Goal: Transaction & Acquisition: Purchase product/service

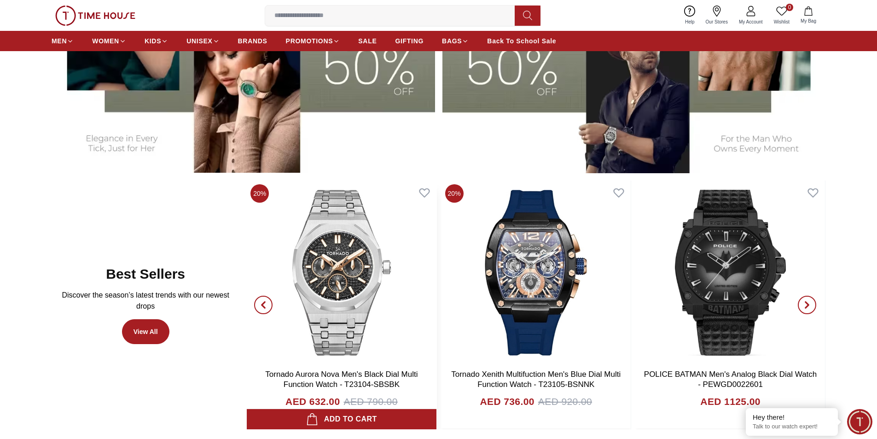
scroll to position [506, 0]
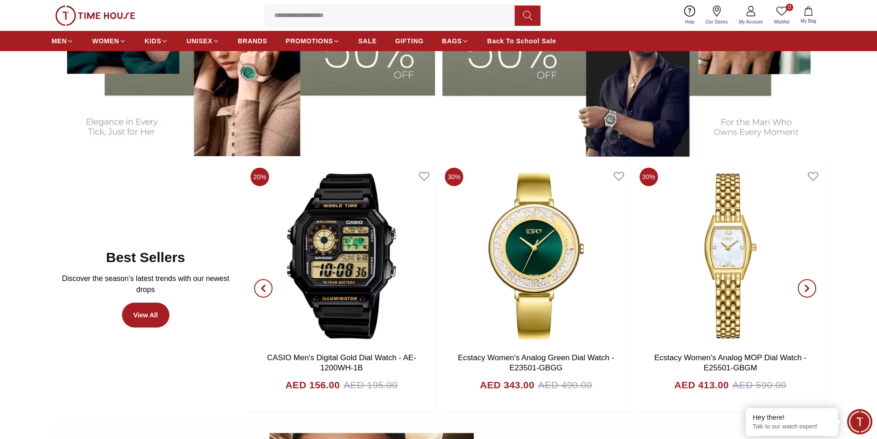
click at [266, 289] on icon "button" at bounding box center [263, 288] width 7 height 7
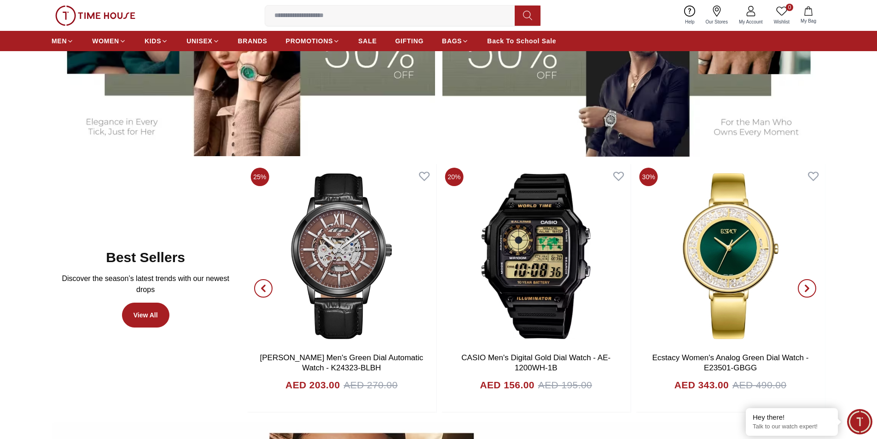
click at [266, 289] on icon "button" at bounding box center [263, 288] width 7 height 7
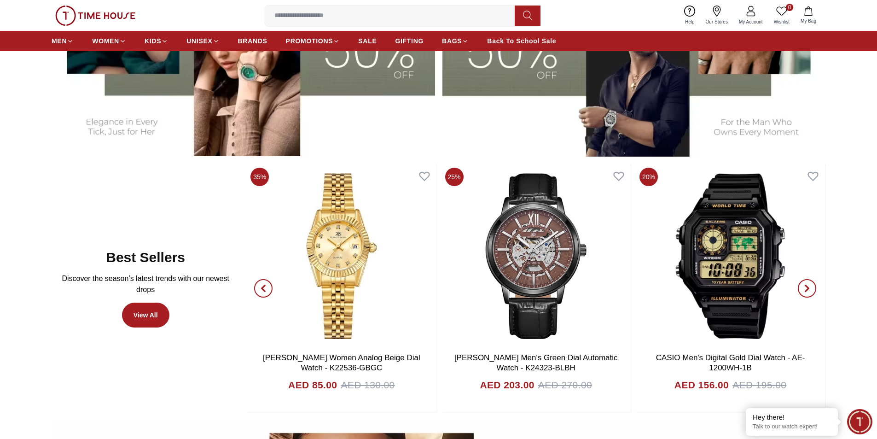
click at [266, 289] on icon "button" at bounding box center [263, 288] width 7 height 7
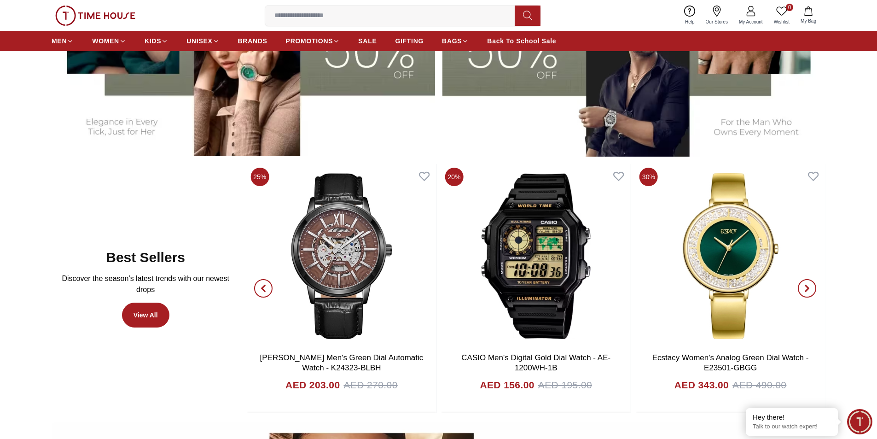
click at [263, 285] on icon "button" at bounding box center [263, 288] width 7 height 7
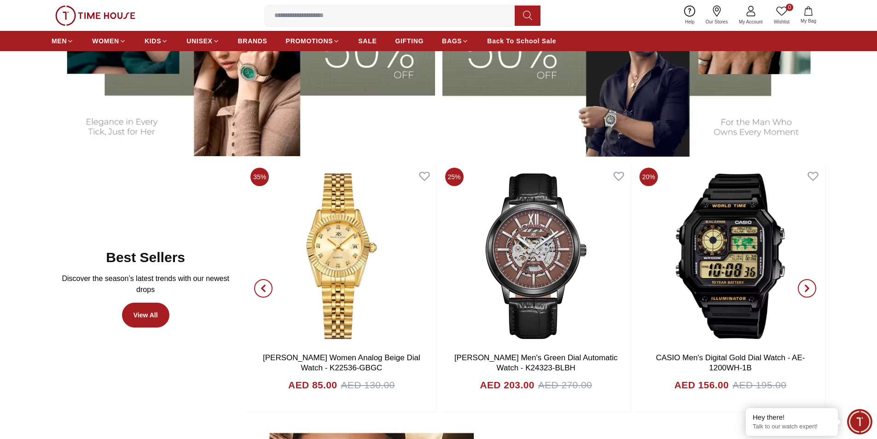
click at [263, 285] on icon "button" at bounding box center [263, 288] width 7 height 7
click at [262, 286] on icon "button" at bounding box center [263, 288] width 7 height 7
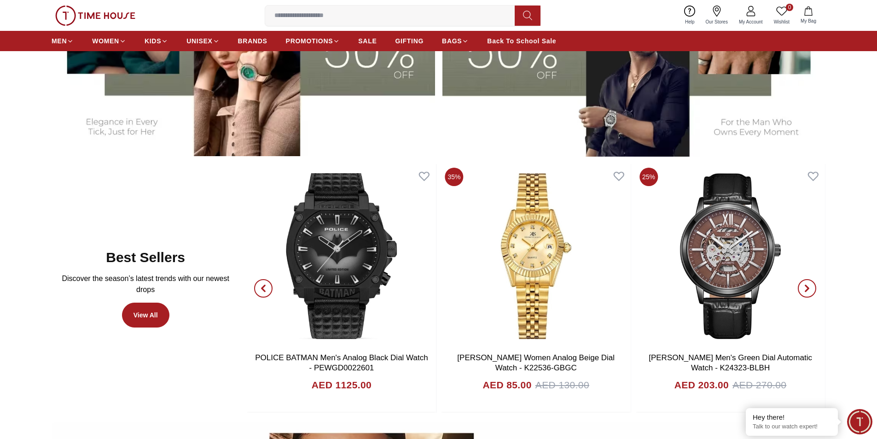
click at [262, 286] on icon "button" at bounding box center [263, 288] width 7 height 7
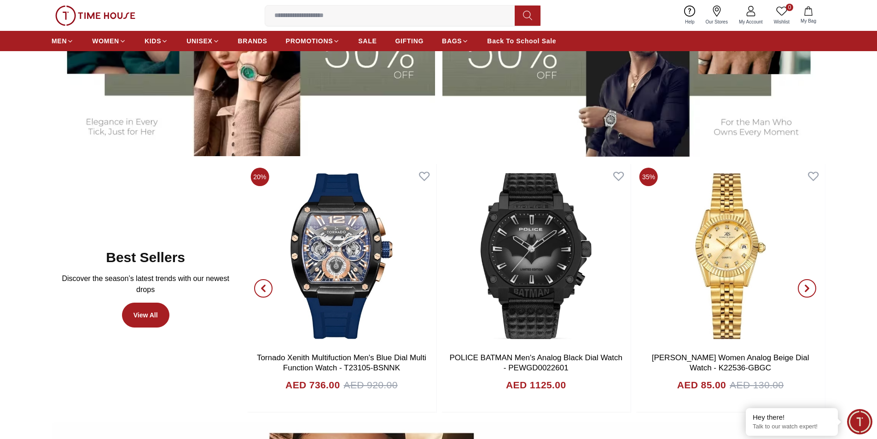
click at [262, 286] on icon "button" at bounding box center [263, 288] width 7 height 7
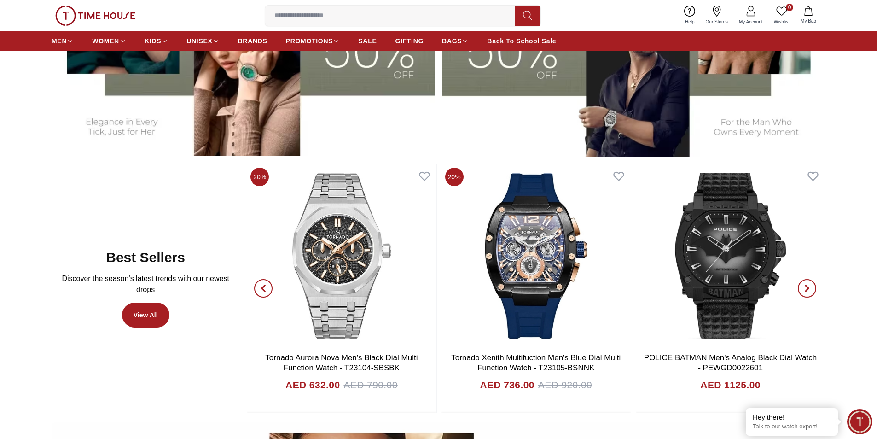
click at [262, 286] on icon "button" at bounding box center [263, 288] width 7 height 7
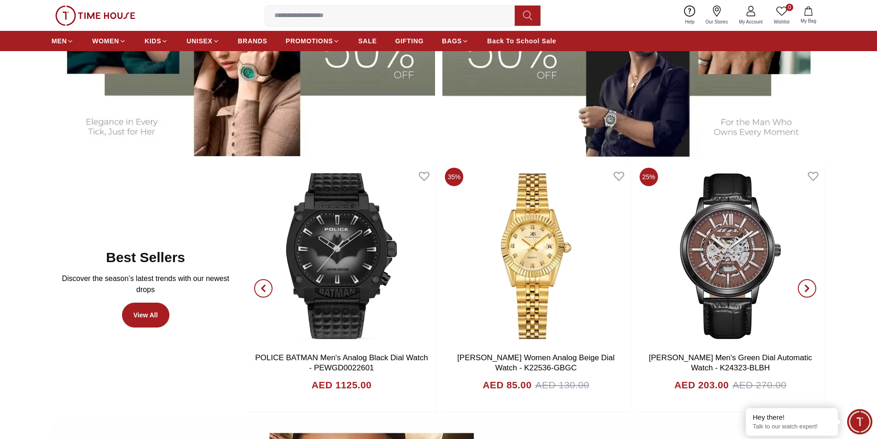
click at [801, 291] on span "button" at bounding box center [807, 288] width 18 height 18
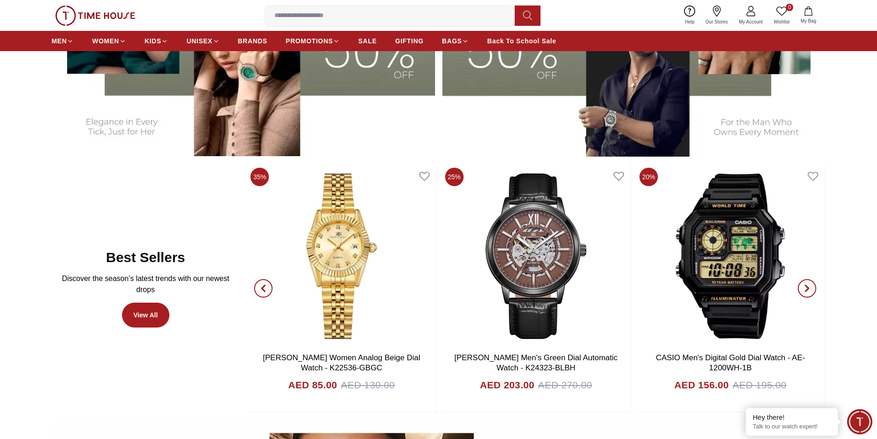
click at [801, 291] on span "button" at bounding box center [807, 288] width 18 height 18
click at [800, 292] on span "button" at bounding box center [807, 288] width 18 height 18
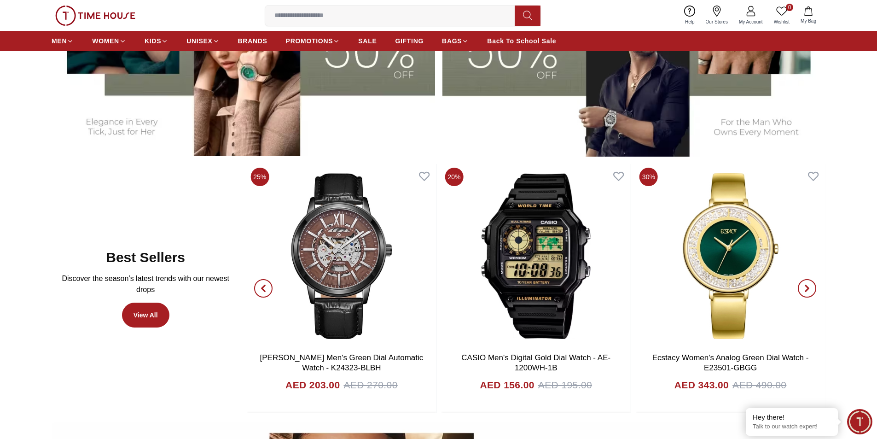
click at [802, 291] on span "button" at bounding box center [807, 288] width 18 height 18
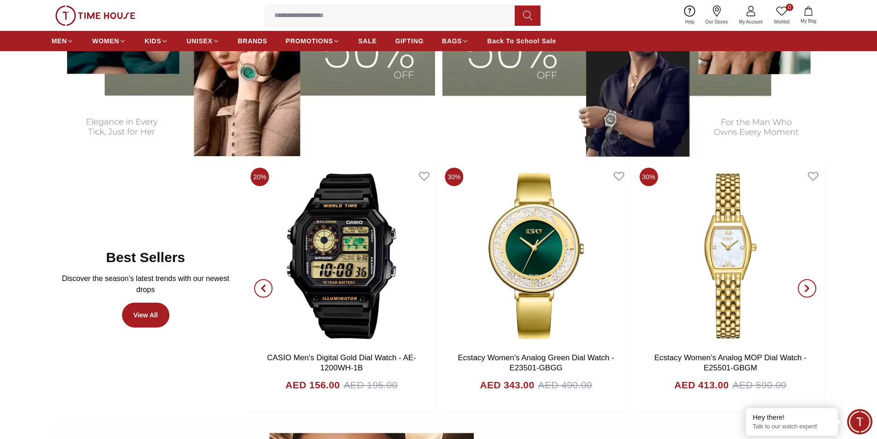
click at [802, 291] on span "button" at bounding box center [807, 288] width 18 height 18
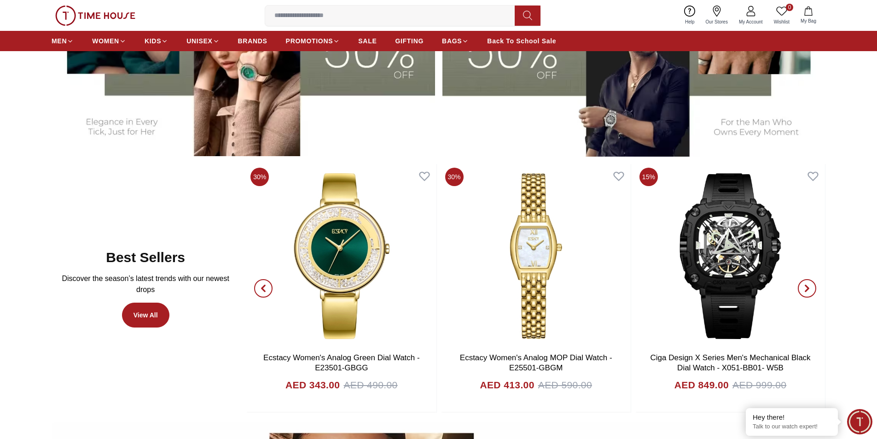
click at [808, 289] on icon "button" at bounding box center [807, 288] width 3 height 6
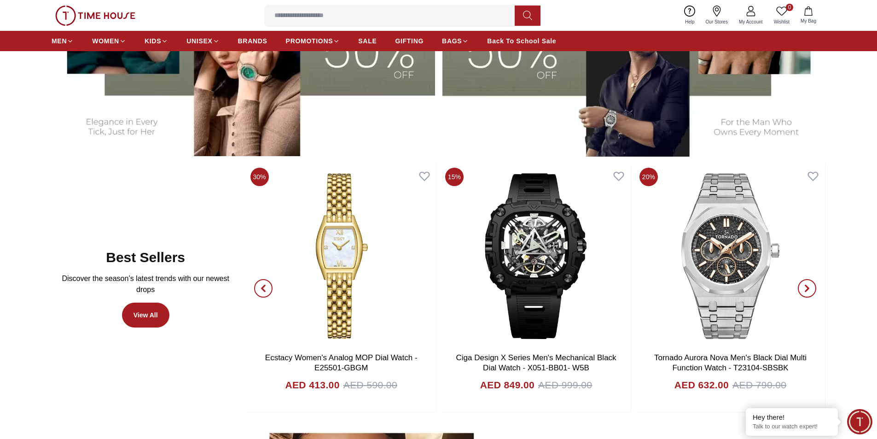
click at [808, 289] on icon "button" at bounding box center [807, 288] width 3 height 6
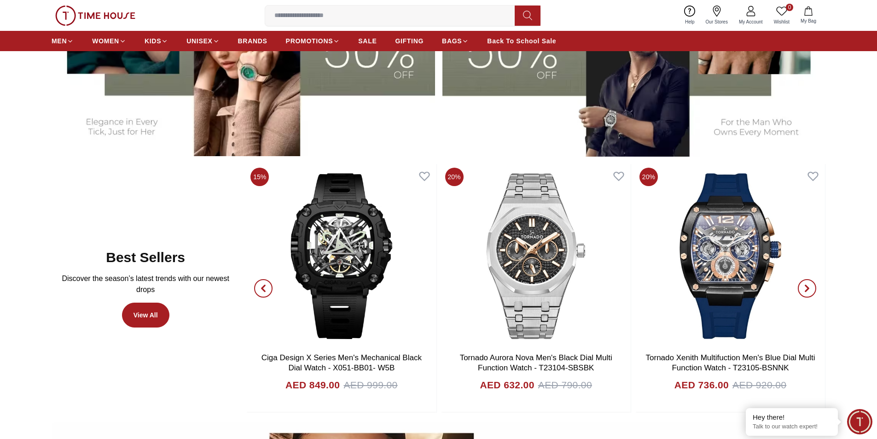
click at [808, 289] on icon "button" at bounding box center [807, 288] width 3 height 6
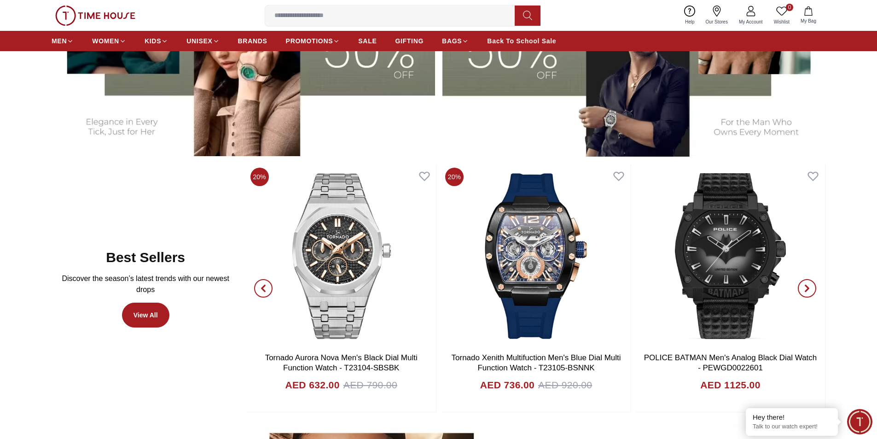
click at [808, 289] on icon "button" at bounding box center [807, 288] width 3 height 6
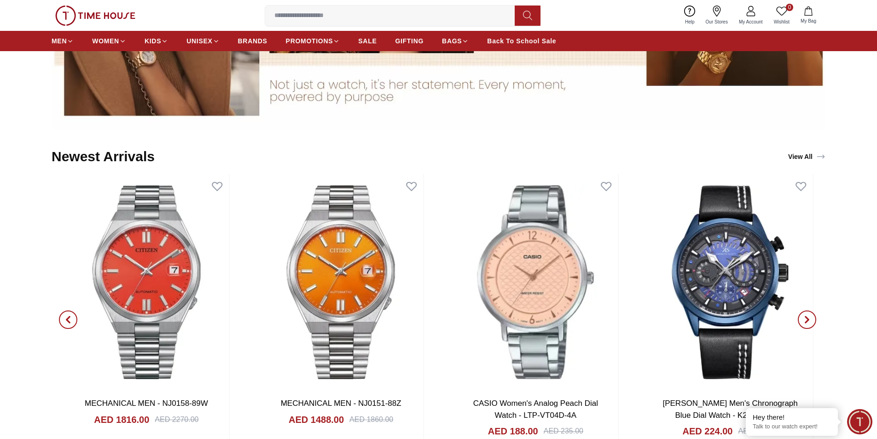
scroll to position [1105, 0]
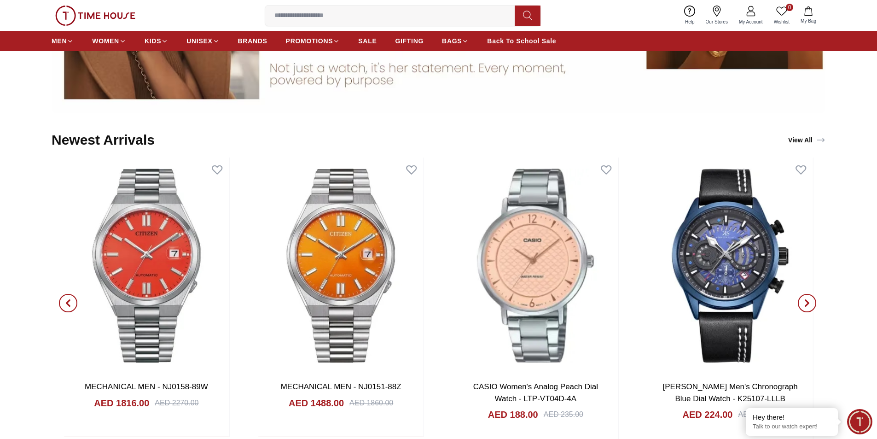
click at [63, 307] on span "button" at bounding box center [68, 303] width 18 height 18
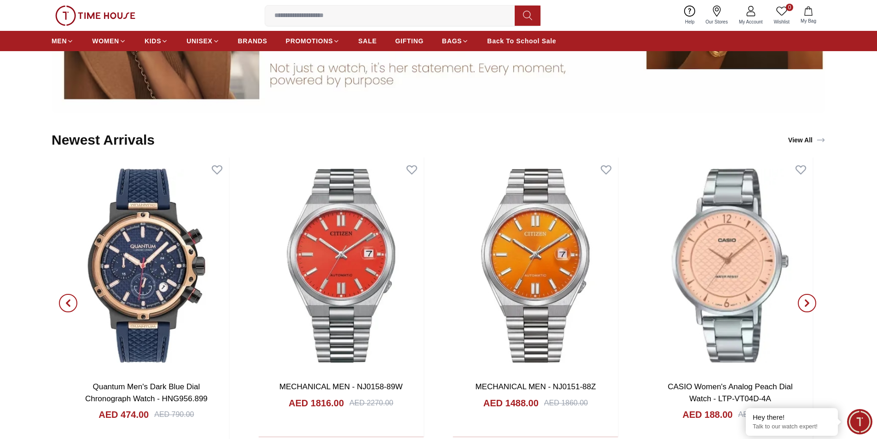
click at [63, 307] on span "button" at bounding box center [68, 303] width 18 height 18
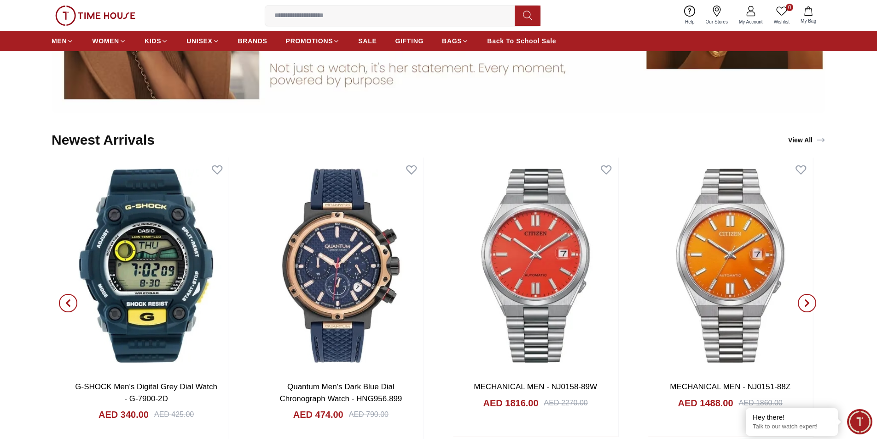
click at [801, 298] on span "button" at bounding box center [807, 303] width 18 height 18
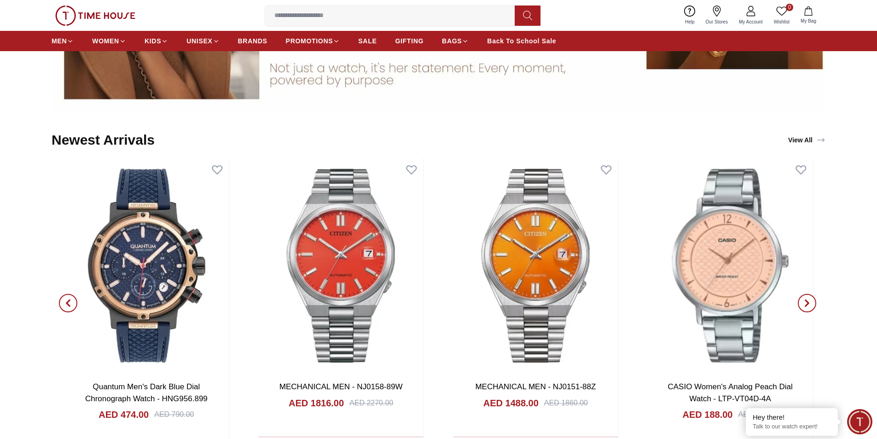
click at [804, 302] on icon "button" at bounding box center [806, 302] width 7 height 7
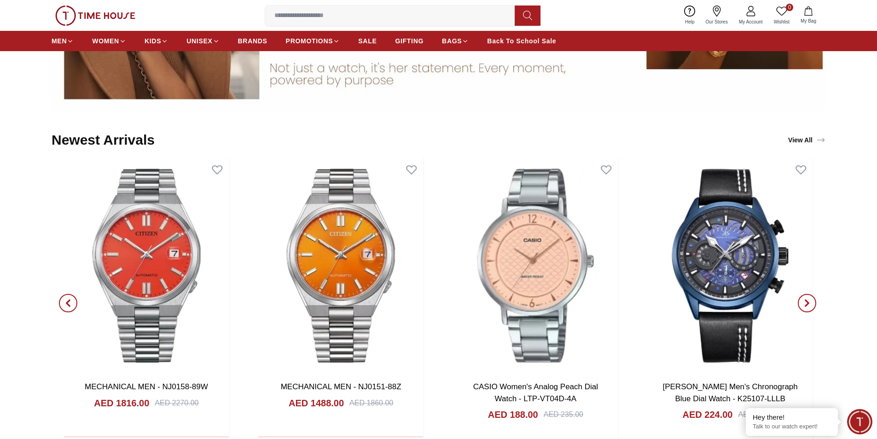
click at [804, 302] on icon "button" at bounding box center [806, 302] width 7 height 7
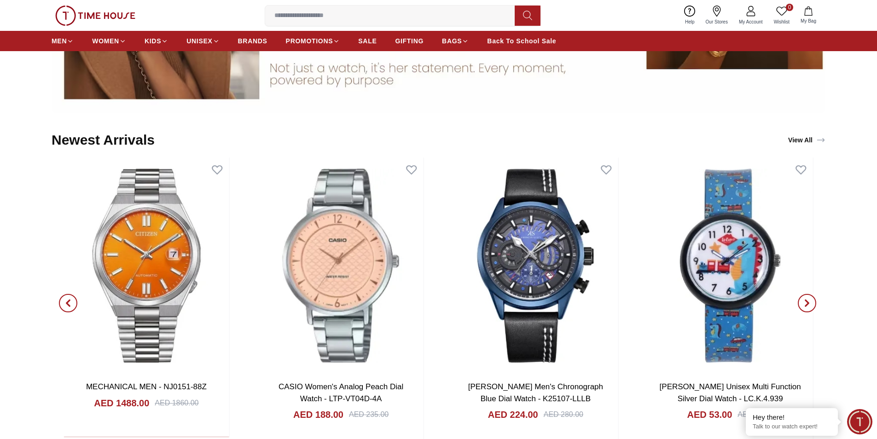
click at [804, 302] on icon "button" at bounding box center [806, 302] width 7 height 7
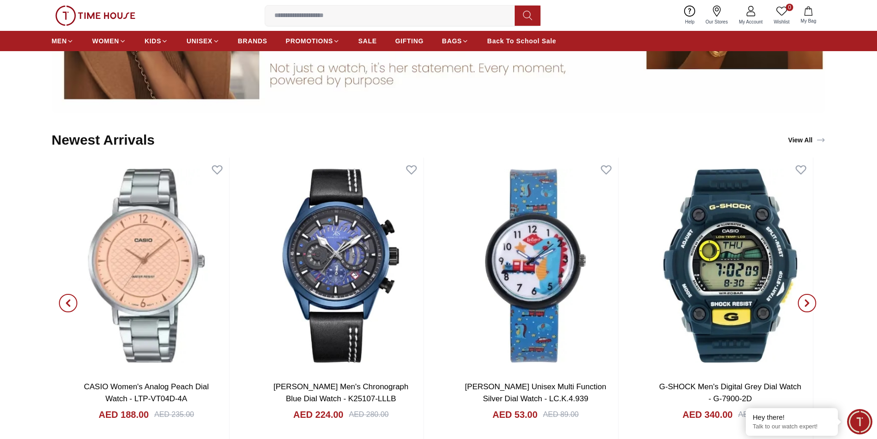
click at [804, 302] on icon "button" at bounding box center [806, 302] width 7 height 7
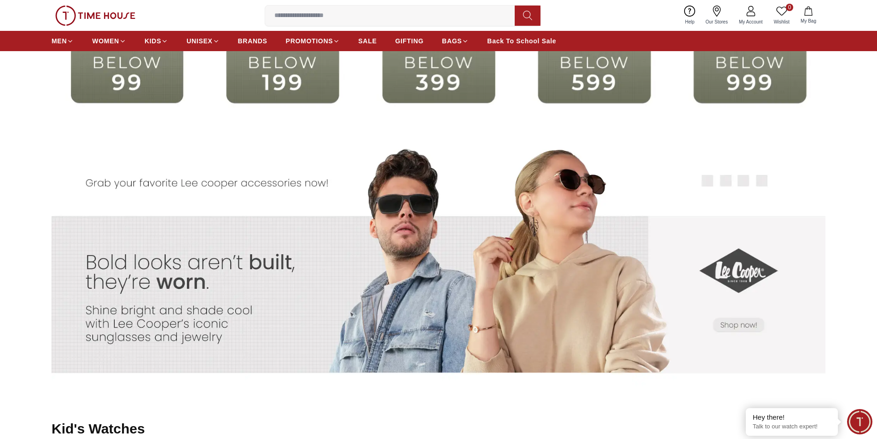
scroll to position [2394, 0]
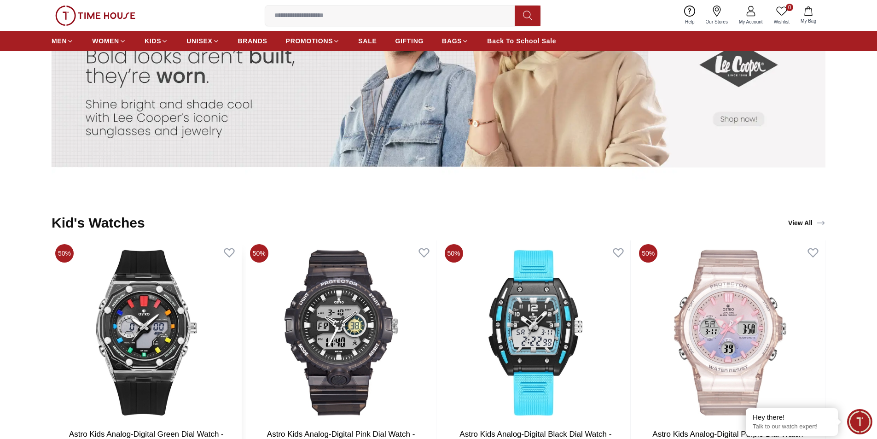
click at [165, 347] on img at bounding box center [147, 332] width 190 height 184
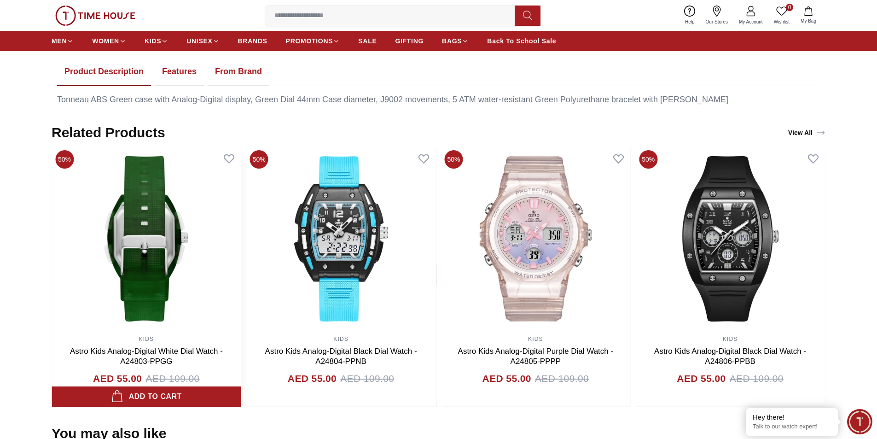
scroll to position [506, 0]
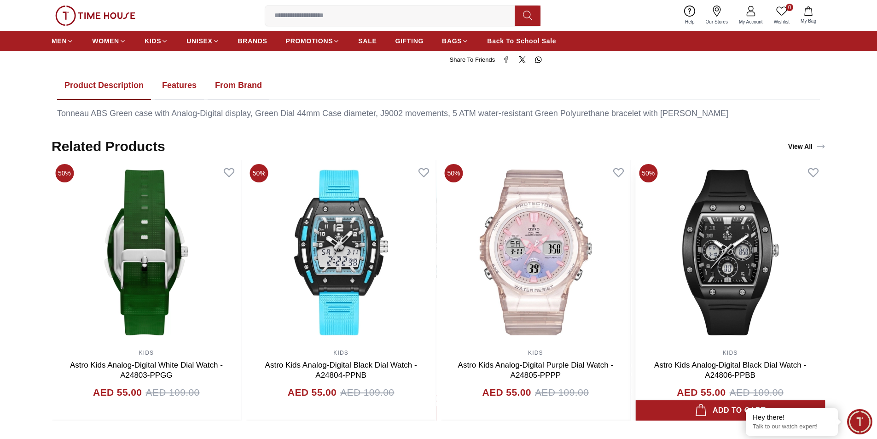
click at [709, 287] on img at bounding box center [730, 252] width 190 height 184
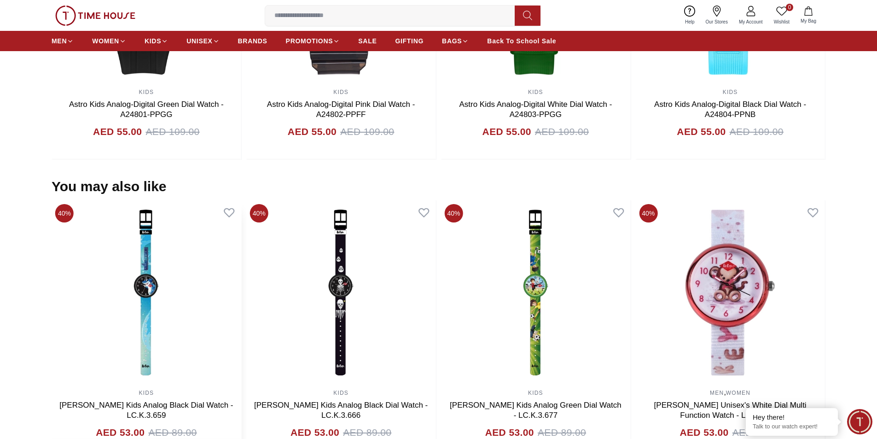
scroll to position [772, 0]
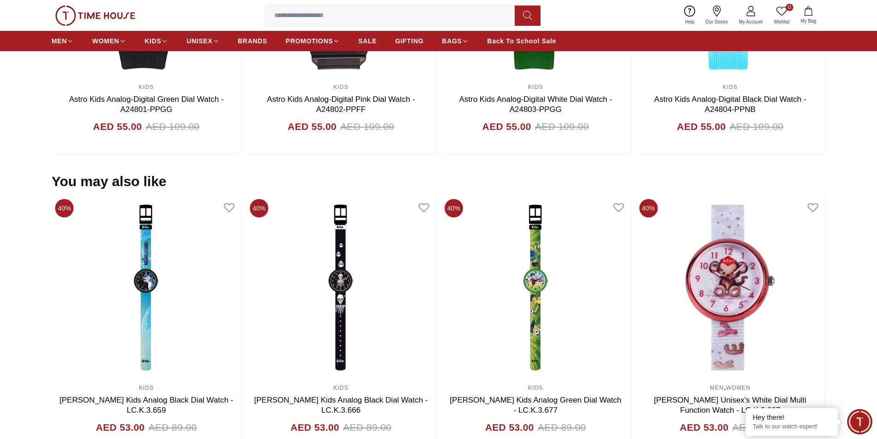
click at [23, 257] on section "You may also like 40% MEN Quantum Men's Chronograph Dark Blue Dial Watch - HNG1…" at bounding box center [438, 314] width 877 height 282
click at [16, 279] on section "You may also like 40% MEN Quantum Men's Chronograph Dark Blue Dial Watch - HNG1…" at bounding box center [438, 314] width 877 height 282
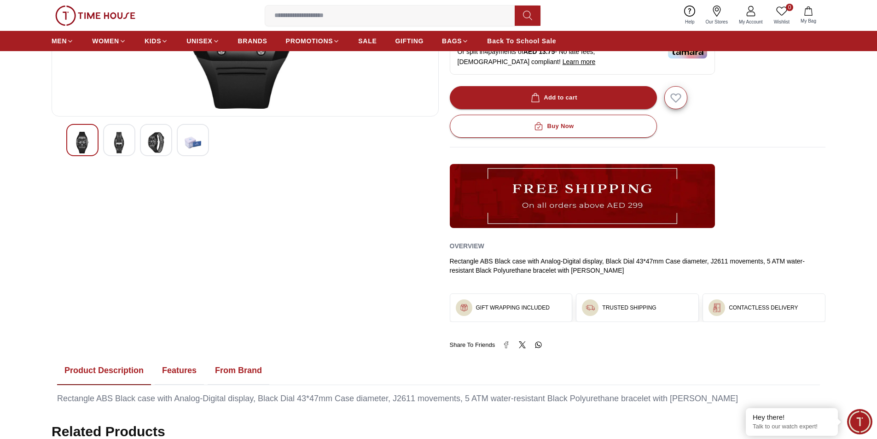
scroll to position [220, 0]
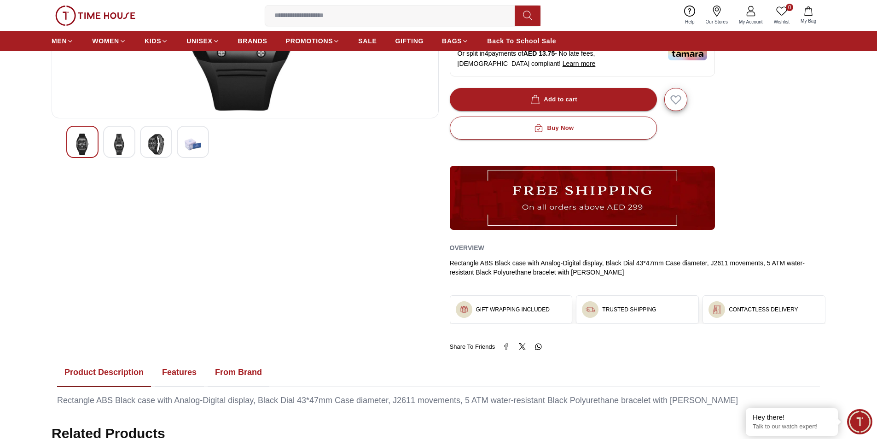
click at [600, 208] on img at bounding box center [582, 198] width 265 height 64
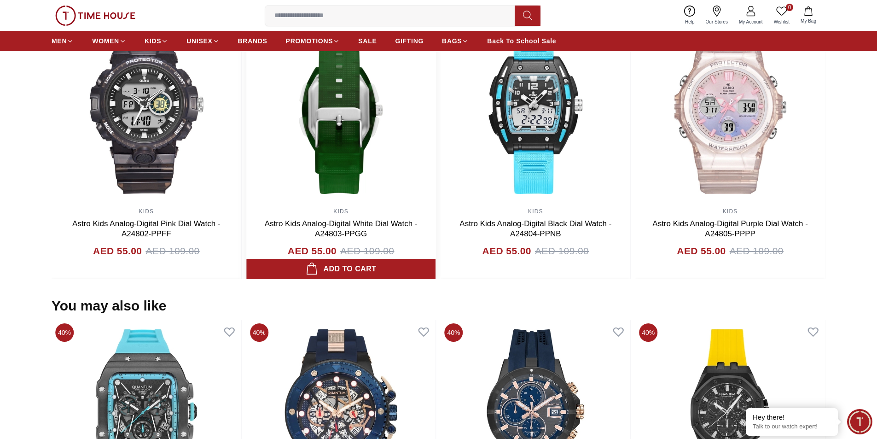
scroll to position [829, 0]
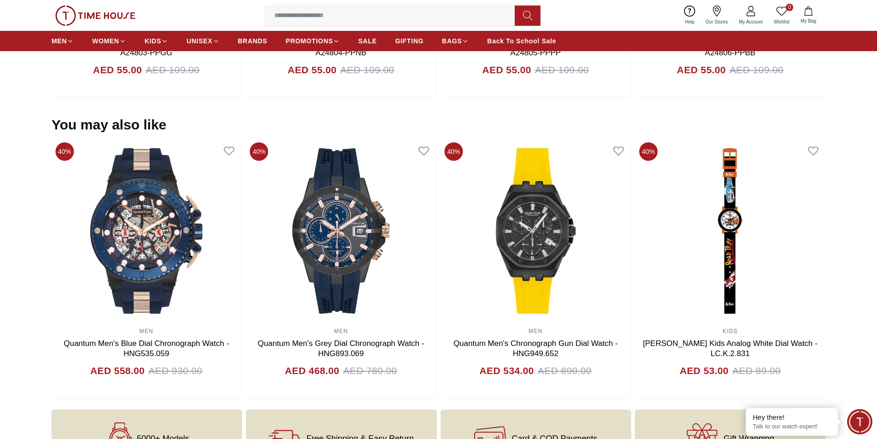
click at [144, 209] on div "40% MEN Quantum Men's Chronograph Dark Blue Dial Watch - HNG1010.391 AED 531.00…" at bounding box center [50, 269] width 774 height 260
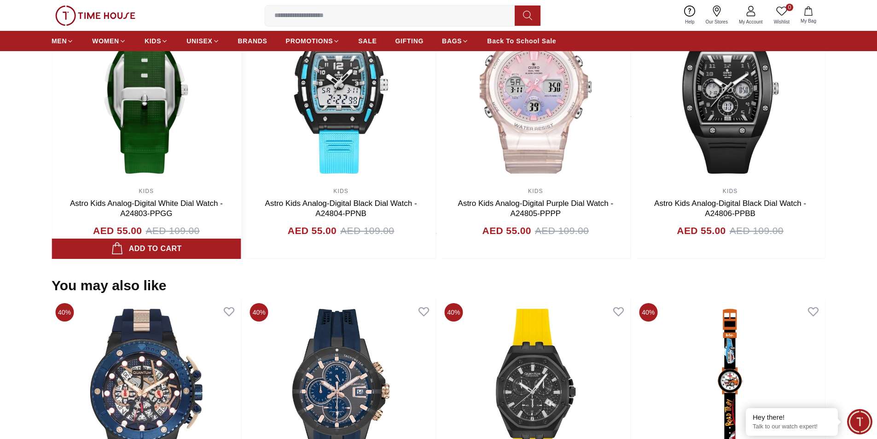
scroll to position [783, 0]
